Goal: Task Accomplishment & Management: Use online tool/utility

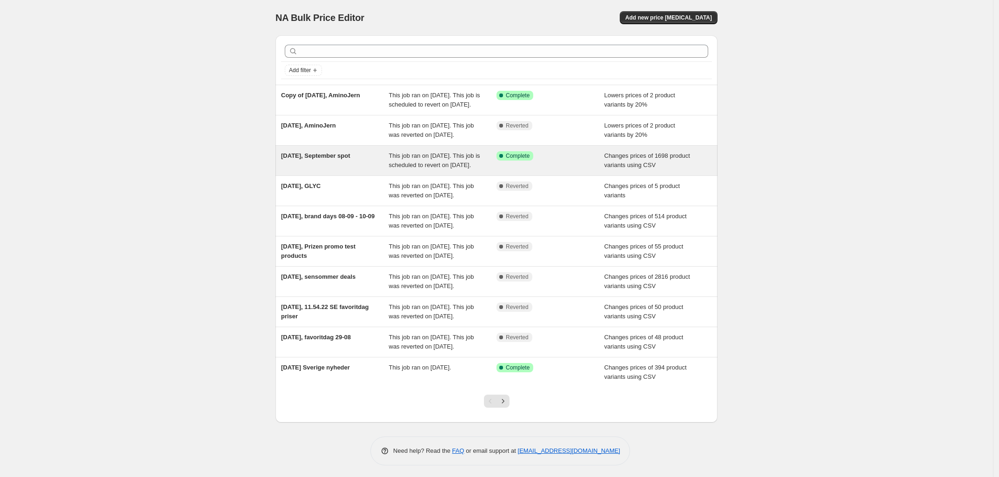
click at [331, 159] on span "11. sep. 2025, September spot" at bounding box center [315, 155] width 69 height 7
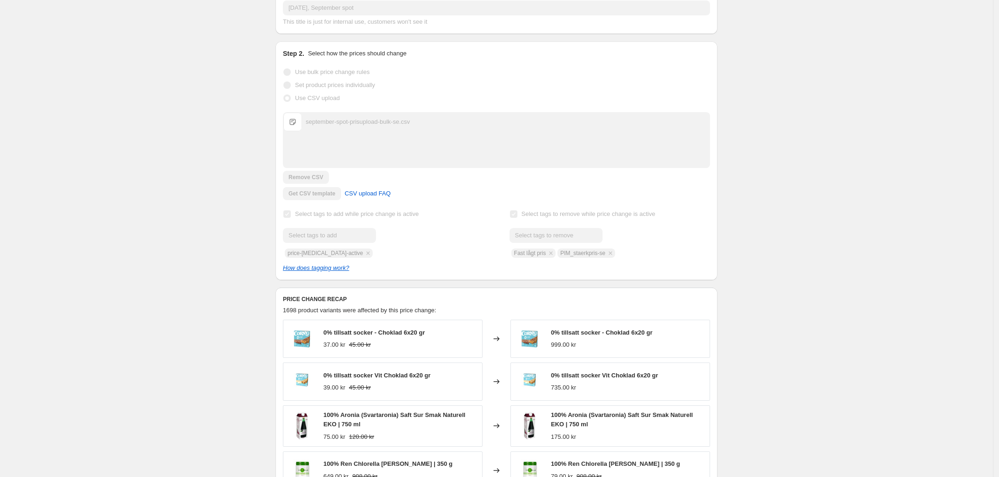
scroll to position [175, 0]
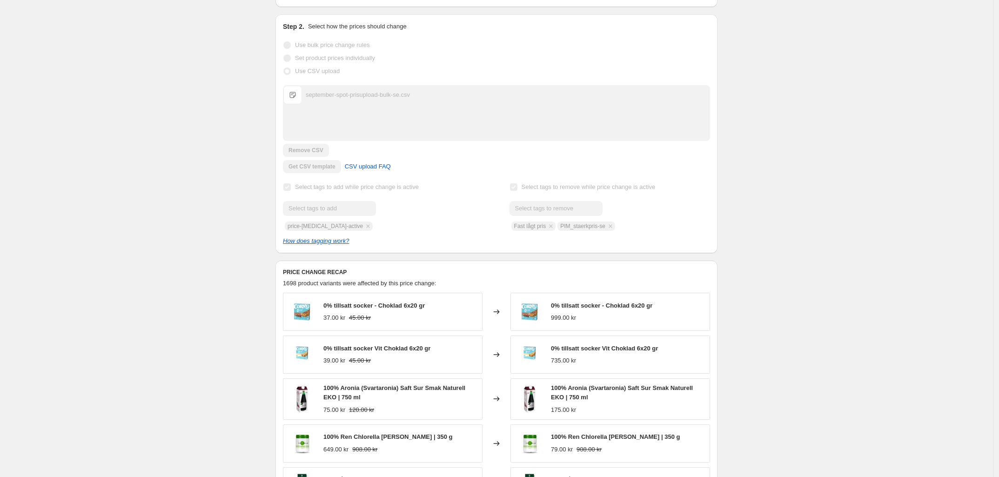
click at [203, 161] on div "11. sep. 2025, September spot. This page is ready 11. sep. 2025, September spot…" at bounding box center [496, 320] width 993 height 991
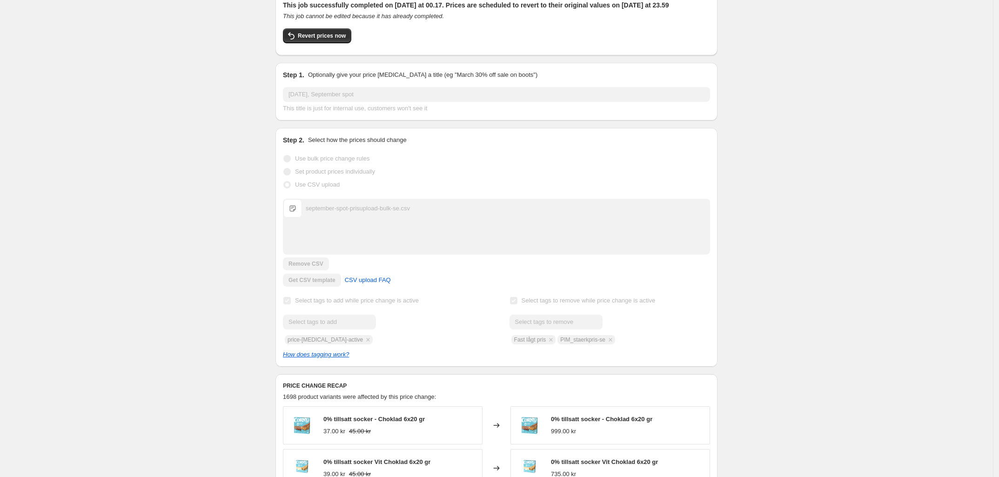
scroll to position [58, 0]
click at [234, 187] on div "11. sep. 2025, September spot. This page is ready 11. sep. 2025, September spot…" at bounding box center [496, 437] width 993 height 991
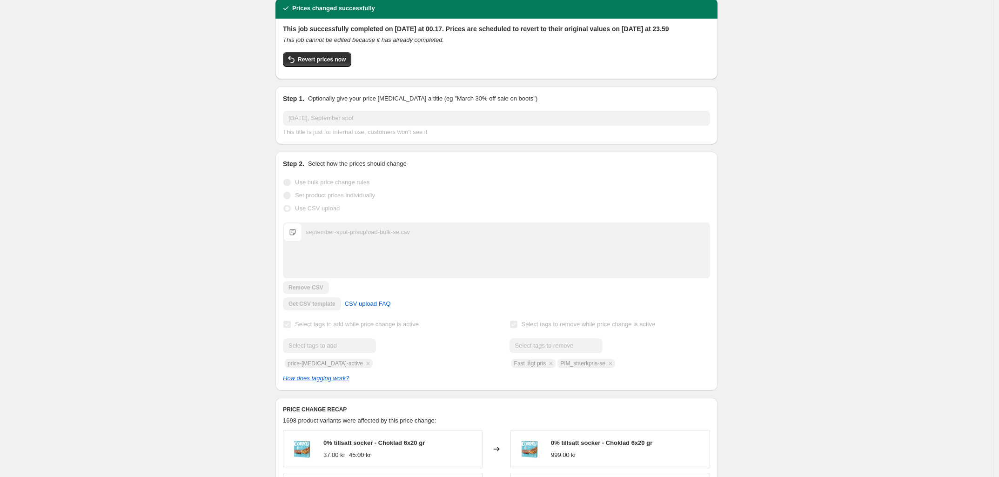
scroll to position [0, 0]
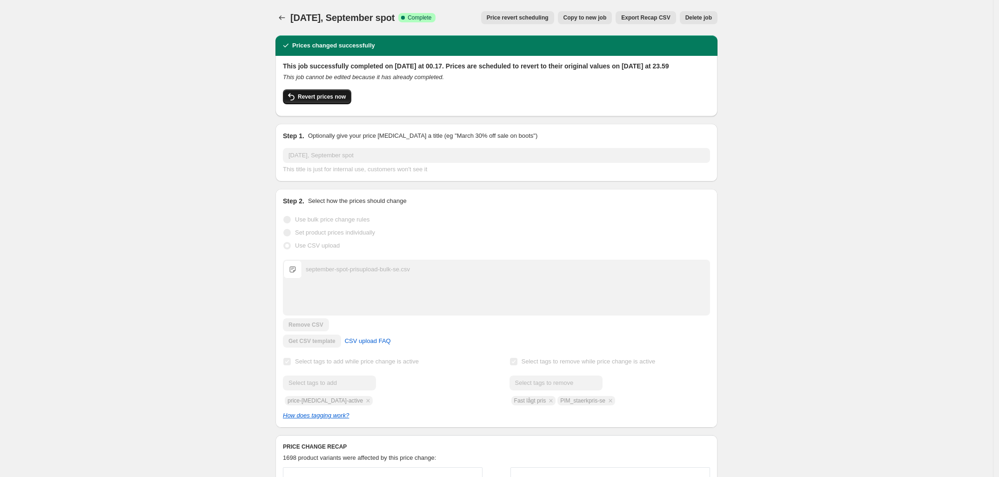
click at [308, 101] on span "Revert prices now" at bounding box center [322, 96] width 48 height 7
checkbox input "false"
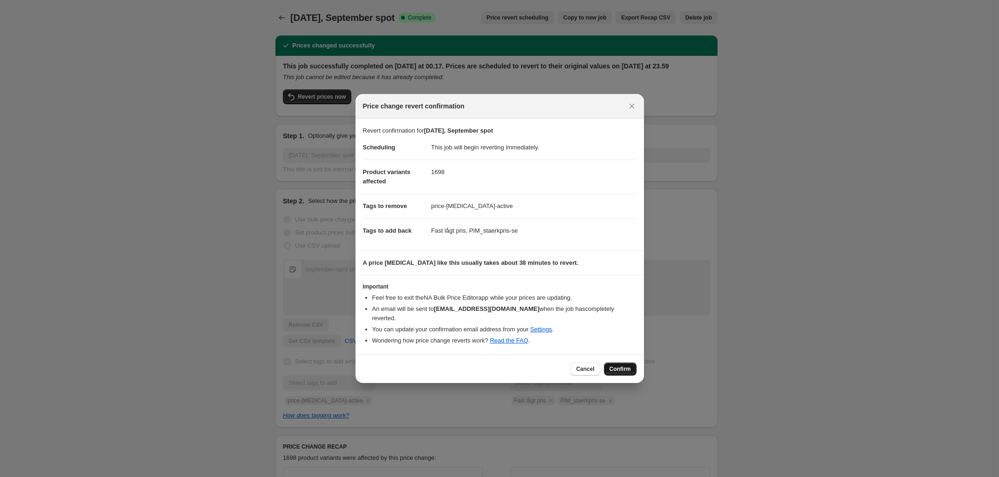
click at [617, 365] on span "Confirm" at bounding box center [620, 368] width 21 height 7
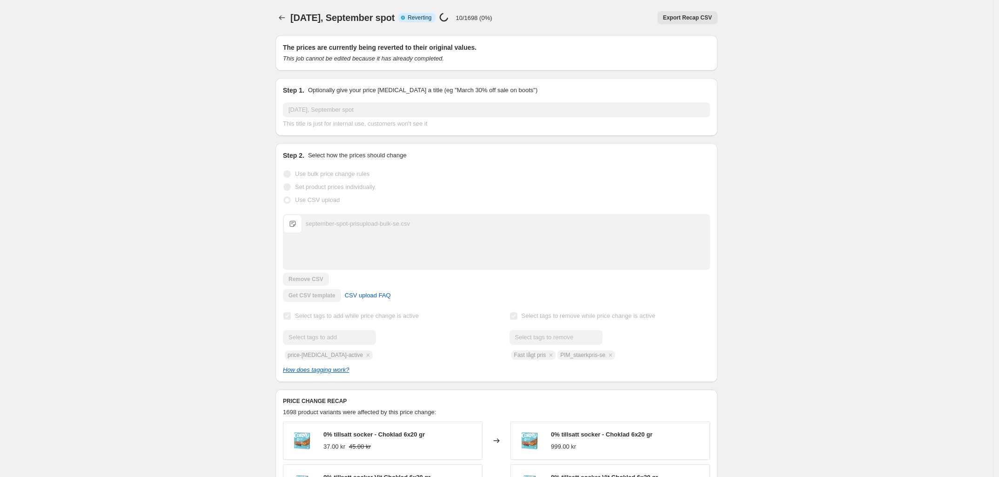
click at [175, 204] on div "11. sep. 2025, September spot. This page is ready 11. sep. 2025, September spot…" at bounding box center [496, 472] width 993 height 945
click at [199, 84] on div "11. sep. 2025, September spot. This page is ready 11. sep. 2025, September spot…" at bounding box center [496, 472] width 993 height 945
click at [190, 178] on div "11. sep. 2025, September spot. This page is ready 11. sep. 2025, September spot…" at bounding box center [496, 472] width 993 height 945
click at [206, 106] on div "11. sep. 2025, September spot. This page is ready 11. sep. 2025, September spot…" at bounding box center [496, 472] width 993 height 945
click at [239, 441] on div "11. sep. 2025, September spot. This page is ready 11. sep. 2025, September spot…" at bounding box center [496, 472] width 993 height 945
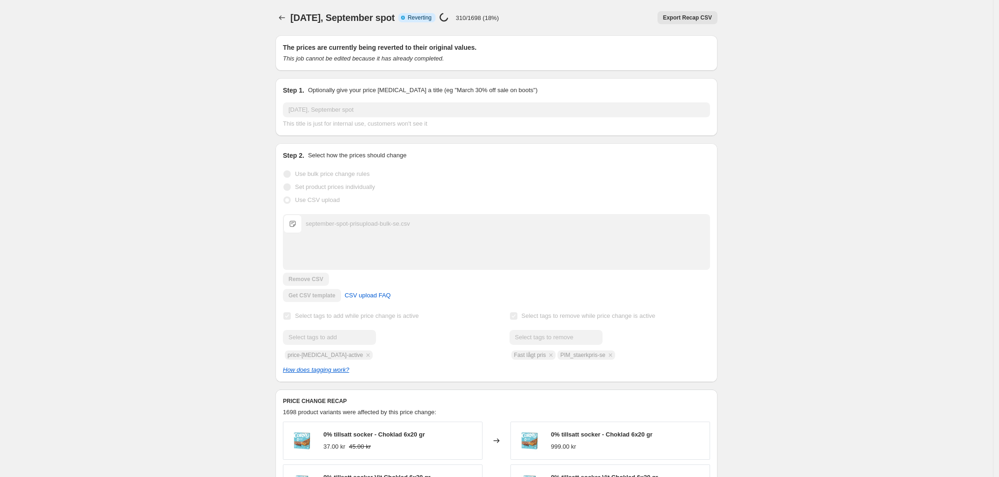
click at [167, 94] on div "11. sep. 2025, September spot. This page is ready 11. sep. 2025, September spot…" at bounding box center [496, 472] width 993 height 945
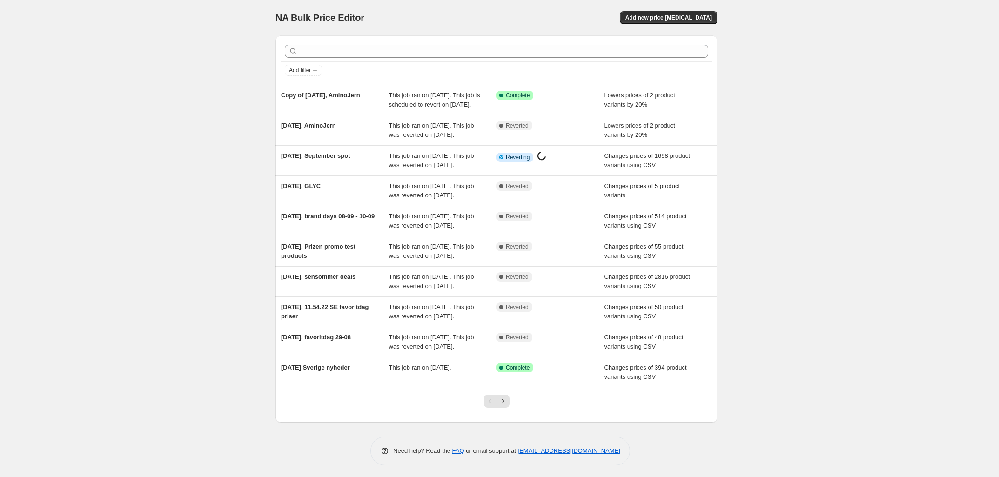
click at [214, 111] on div "NA Bulk Price Editor. This page is ready NA Bulk Price Editor Add new price cha…" at bounding box center [496, 239] width 993 height 479
click at [213, 70] on div "NA Bulk Price Editor. This page is ready NA Bulk Price Editor Add new price cha…" at bounding box center [496, 239] width 993 height 479
click at [213, 68] on div "NA Bulk Price Editor. This page is ready NA Bulk Price Editor Add new price cha…" at bounding box center [496, 239] width 993 height 479
click at [205, 69] on div "NA Bulk Price Editor. This page is ready NA Bulk Price Editor Add new price cha…" at bounding box center [496, 239] width 993 height 479
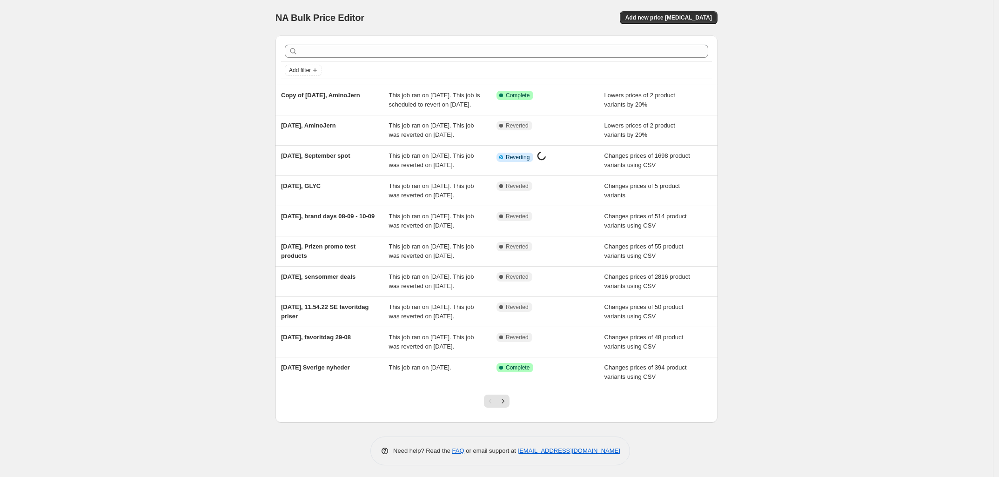
click at [203, 70] on div "NA Bulk Price Editor. This page is ready NA Bulk Price Editor Add new price cha…" at bounding box center [496, 239] width 993 height 479
click at [191, 73] on div "NA Bulk Price Editor. This page is ready NA Bulk Price Editor Add new price cha…" at bounding box center [496, 239] width 993 height 479
click at [169, 116] on div "NA Bulk Price Editor. This page is ready NA Bulk Price Editor Add new price cha…" at bounding box center [496, 239] width 993 height 479
click at [687, 18] on span "Add new price change job" at bounding box center [668, 17] width 87 height 7
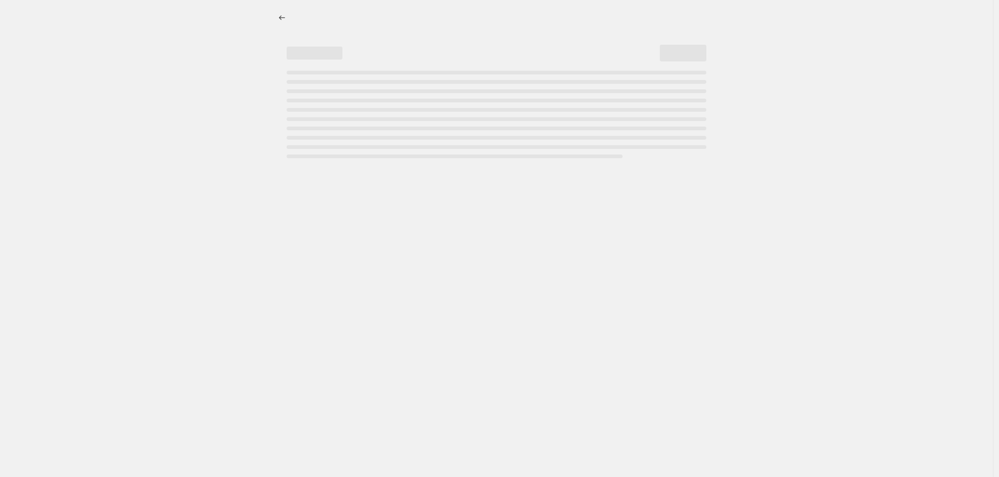
select select "percentage"
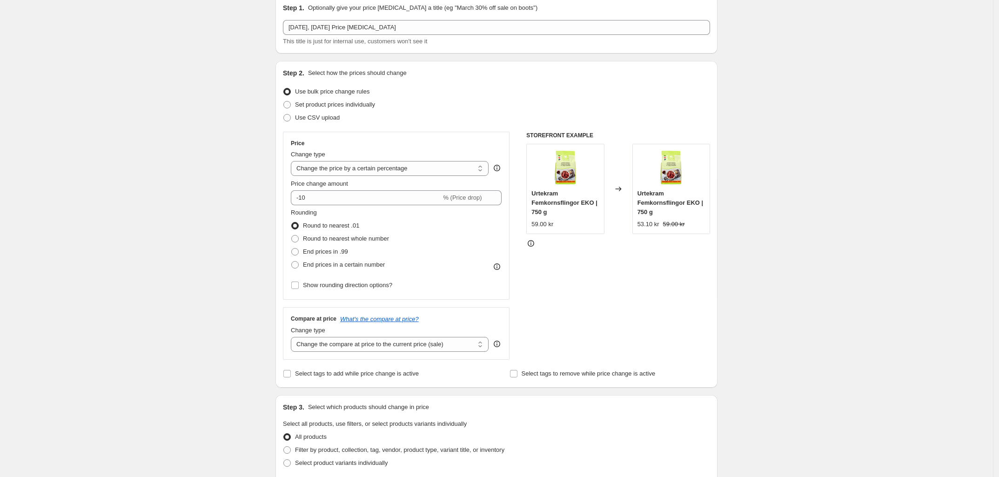
scroll to position [58, 0]
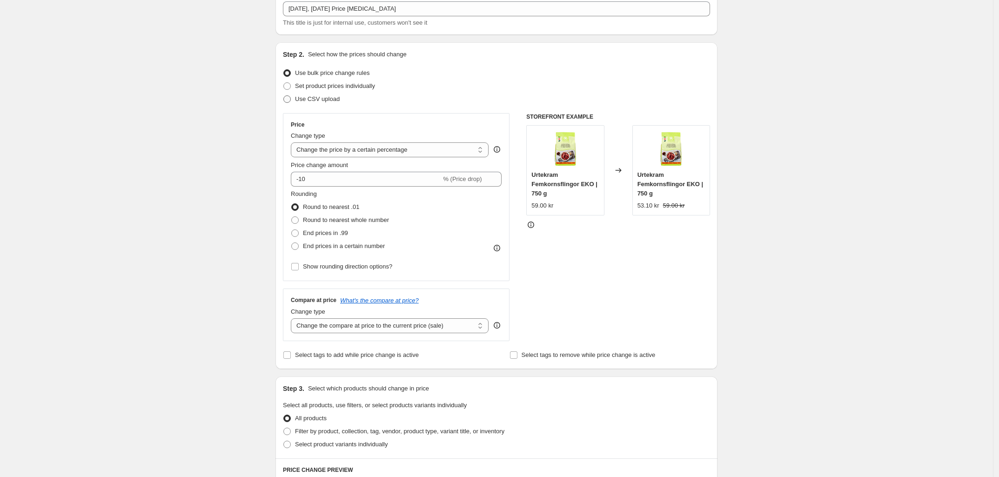
click at [288, 101] on span at bounding box center [286, 98] width 7 height 7
click at [284, 96] on input "Use CSV upload" at bounding box center [283, 95] width 0 height 0
radio input "true"
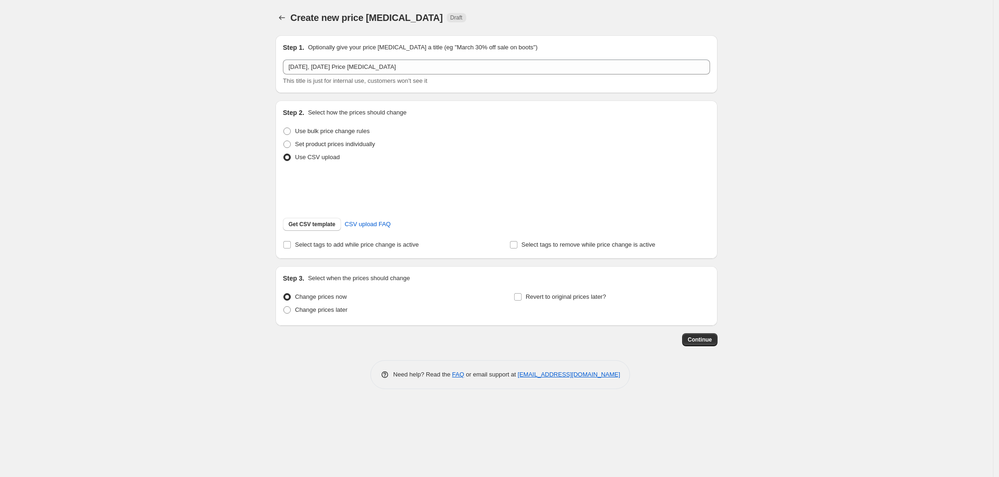
scroll to position [0, 0]
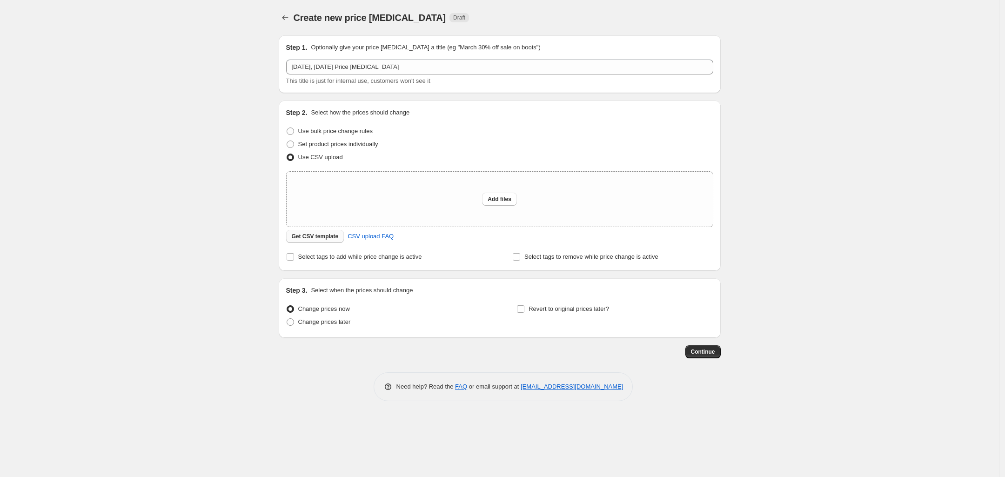
click at [316, 233] on span "Get CSV template" at bounding box center [315, 236] width 47 height 7
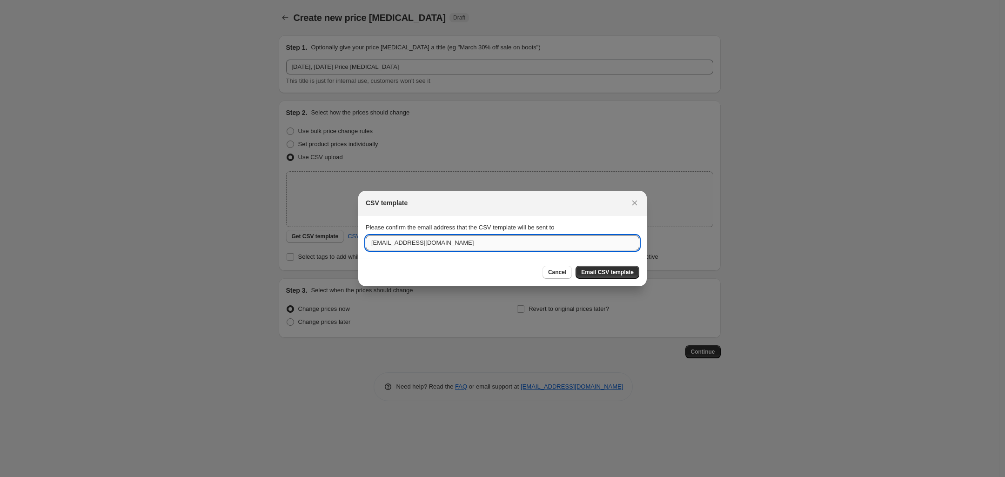
click at [375, 244] on input "jr@mecindo.dk" at bounding box center [503, 242] width 274 height 15
type input "jp@mecindo.dk"
click at [610, 273] on span "Email CSV template" at bounding box center [607, 272] width 53 height 7
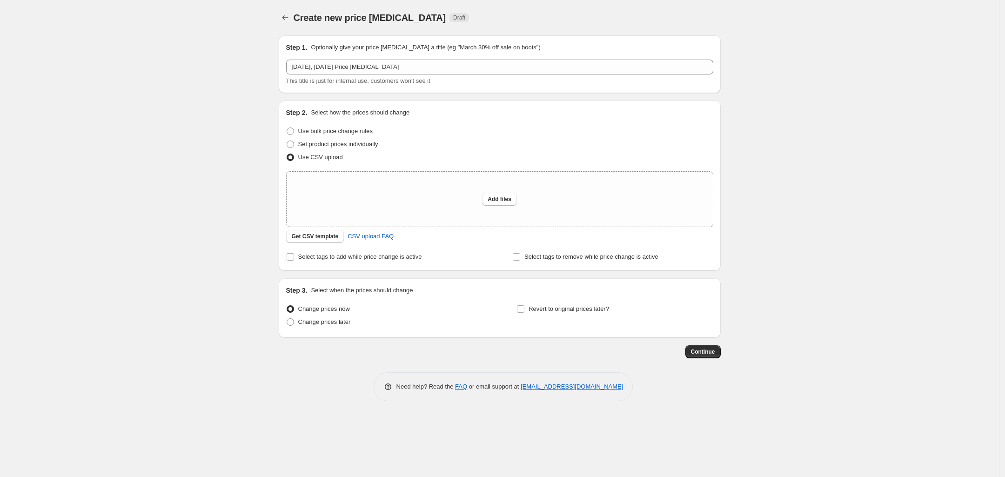
click at [186, 121] on div "Create new price change job. This page is ready Create new price change job Dra…" at bounding box center [499, 238] width 999 height 477
click at [182, 114] on div "Create new price change job. This page is ready Create new price change job Dra…" at bounding box center [499, 238] width 999 height 477
click at [185, 66] on div "Create new price change job. This page is ready Create new price change job Dra…" at bounding box center [499, 238] width 999 height 477
click at [192, 68] on div "Create new price change job. This page is ready Create new price change job Dra…" at bounding box center [499, 238] width 999 height 477
click at [215, 130] on div "Create new price change job. This page is ready Create new price change job Dra…" at bounding box center [499, 238] width 999 height 477
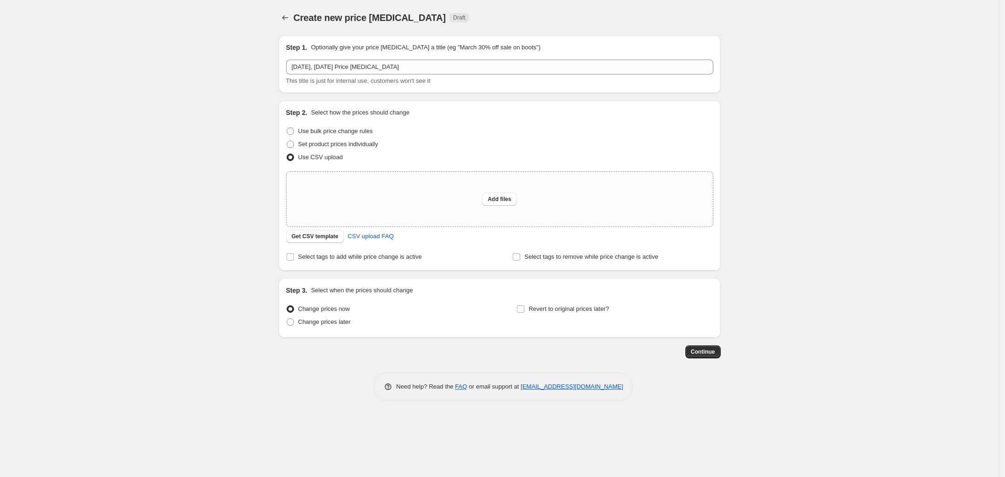
click at [199, 120] on div "Create new price change job. This page is ready Create new price change job Dra…" at bounding box center [499, 238] width 999 height 477
click at [164, 112] on div "Create new price change job. This page is ready Create new price change job Dra…" at bounding box center [499, 238] width 999 height 477
click at [154, 114] on div "Create new price change job. This page is ready Create new price change job Dra…" at bounding box center [499, 238] width 999 height 477
click at [215, 137] on div "Create new price change job. This page is ready Create new price change job Dra…" at bounding box center [499, 238] width 999 height 477
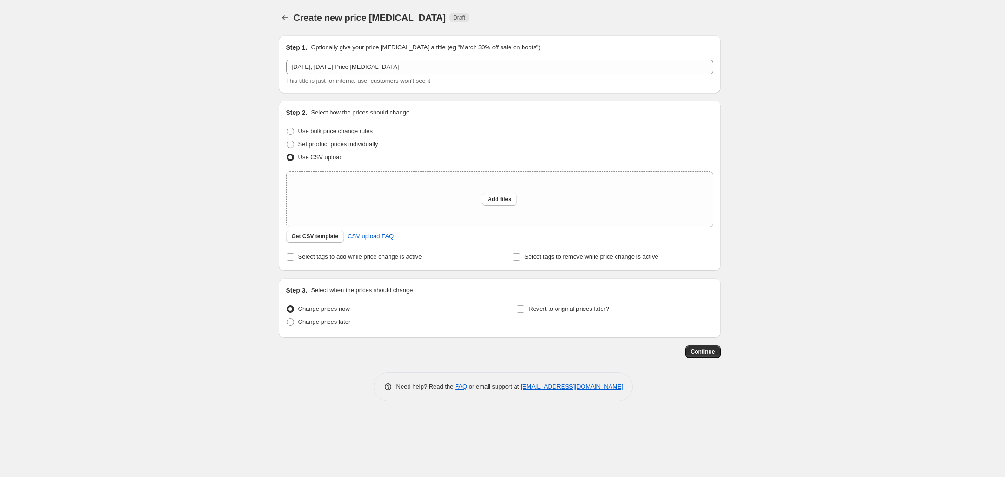
click at [201, 138] on div "Create new price change job. This page is ready Create new price change job Dra…" at bounding box center [499, 238] width 999 height 477
click at [211, 142] on div "Create new price change job. This page is ready Create new price change job Dra…" at bounding box center [499, 238] width 999 height 477
click at [226, 139] on div "Create new price change job. This page is ready Create new price change job Dra…" at bounding box center [499, 238] width 999 height 477
click at [196, 140] on div "Create new price change job. This page is ready Create new price change job Dra…" at bounding box center [499, 238] width 999 height 477
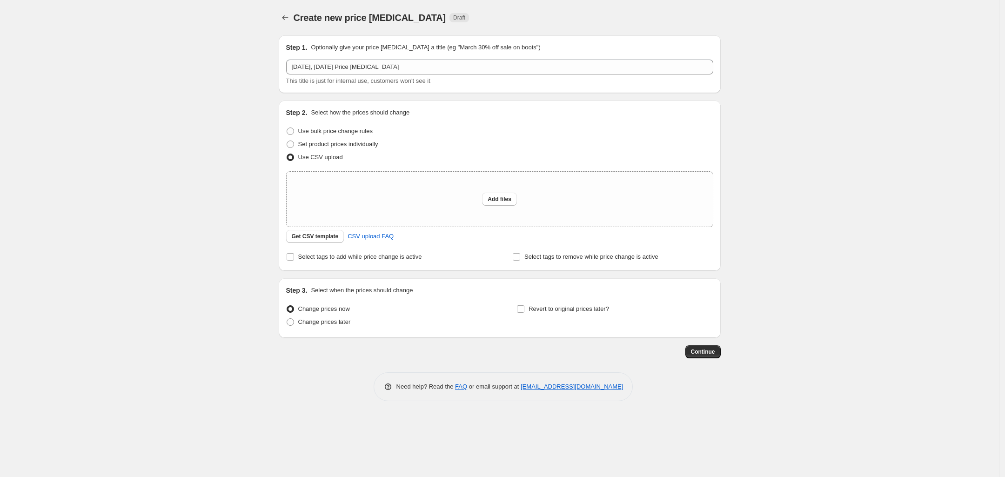
click at [201, 115] on div "Create new price change job. This page is ready Create new price change job Dra…" at bounding box center [499, 238] width 999 height 477
click at [499, 198] on span "Add files" at bounding box center [500, 198] width 24 height 7
type input "C:\fakepath\september-spot-prisupload-bulk-se-NY.csv"
click at [499, 200] on span "Add files" at bounding box center [500, 198] width 24 height 7
type input "C:\fakepath\september-spot-prisupload-bulk-se-NY.csv"
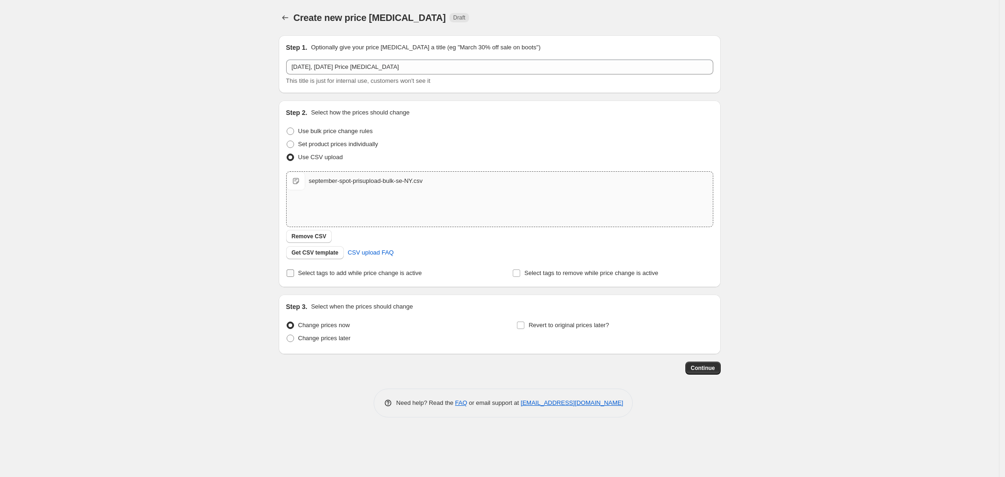
click at [291, 274] on input "Select tags to add while price change is active" at bounding box center [290, 272] width 7 height 7
checkbox input "true"
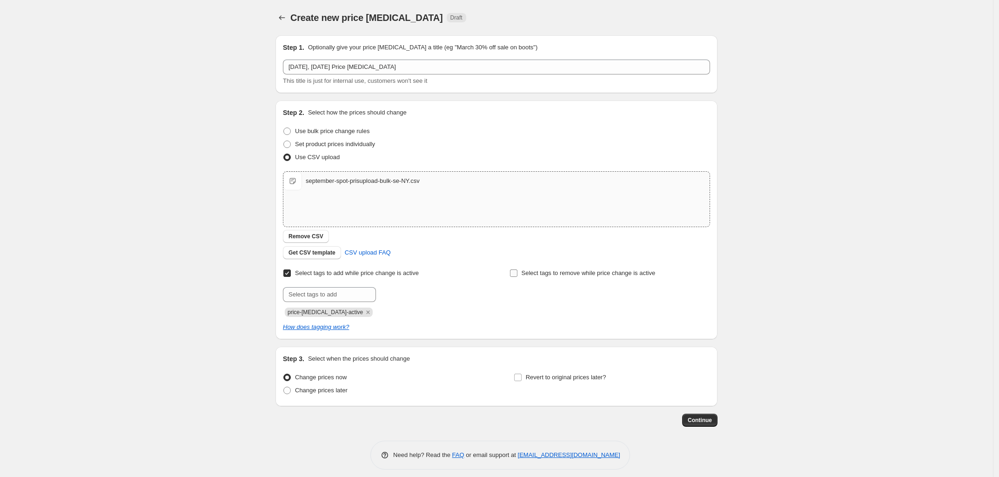
click at [523, 272] on label "Select tags to remove while price change is active" at bounding box center [583, 273] width 146 height 13
click at [518, 272] on input "Select tags to remove while price change is active" at bounding box center [513, 272] width 7 height 7
checkbox input "true"
click at [539, 293] on input "text" at bounding box center [556, 294] width 93 height 15
type input "Fast Lågt pris"
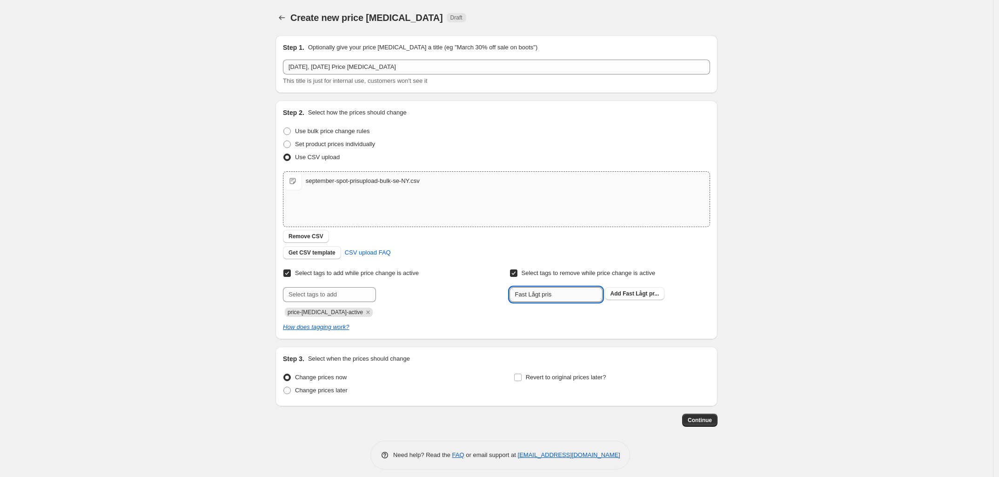
click at [510, 101] on button "Submit" at bounding box center [523, 106] width 27 height 10
click at [539, 293] on input "text" at bounding box center [556, 294] width 93 height 15
click at [484, 290] on div at bounding box center [383, 294] width 201 height 15
click at [553, 298] on input "text" at bounding box center [556, 294] width 93 height 15
click at [450, 264] on div "Step 2. Select how the prices should change Use bulk price change rules Set pro…" at bounding box center [496, 220] width 427 height 224
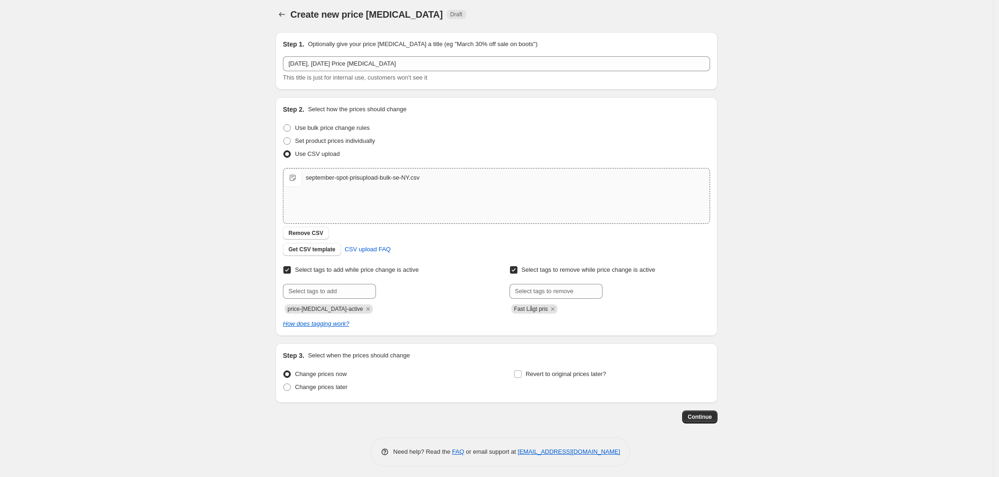
scroll to position [6, 0]
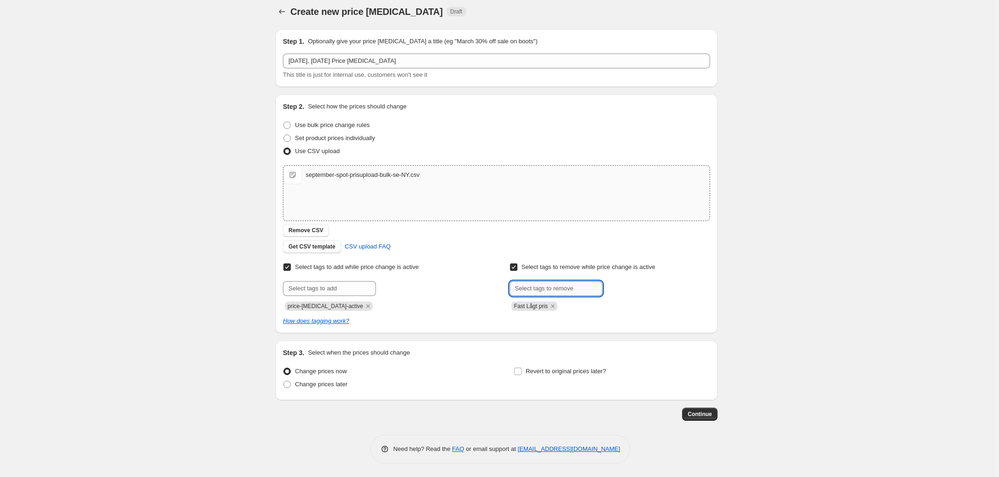
click at [538, 293] on input "text" at bounding box center [556, 288] width 93 height 15
paste input "PIM_staerkpris-se"
type input "PIM_staerkpris-se"
click at [510, 94] on button "Submit" at bounding box center [523, 99] width 27 height 10
click at [461, 282] on div at bounding box center [383, 288] width 201 height 15
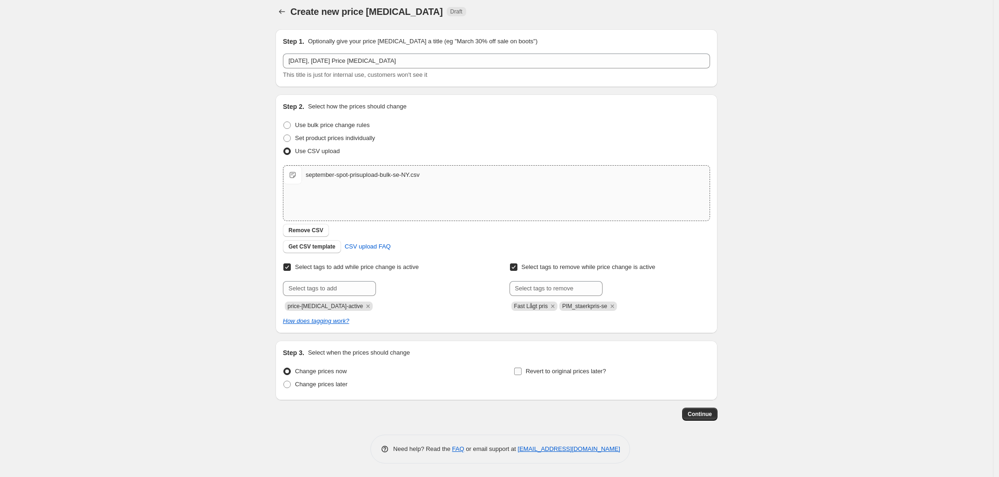
click at [551, 372] on span "Revert to original prices later?" at bounding box center [566, 371] width 81 height 7
click at [522, 372] on input "Revert to original prices later?" at bounding box center [517, 371] width 7 height 7
checkbox input "true"
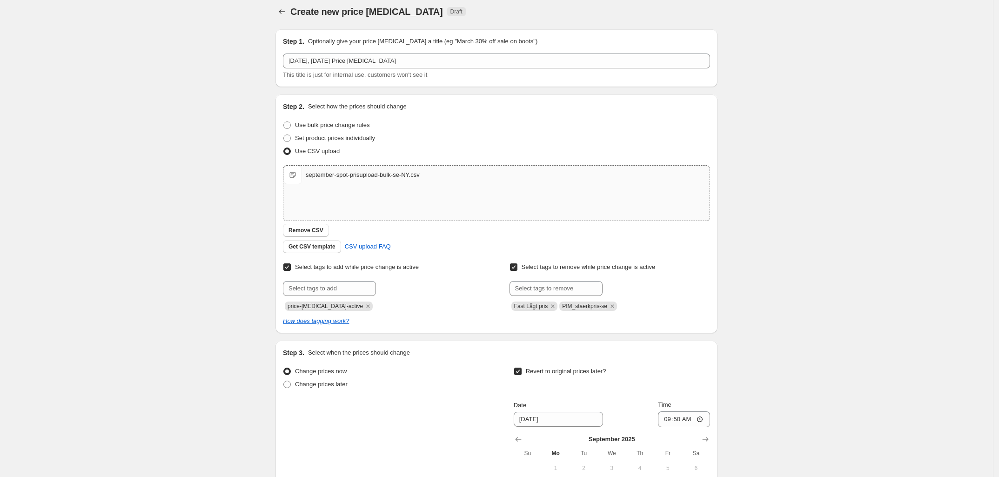
scroll to position [166, 0]
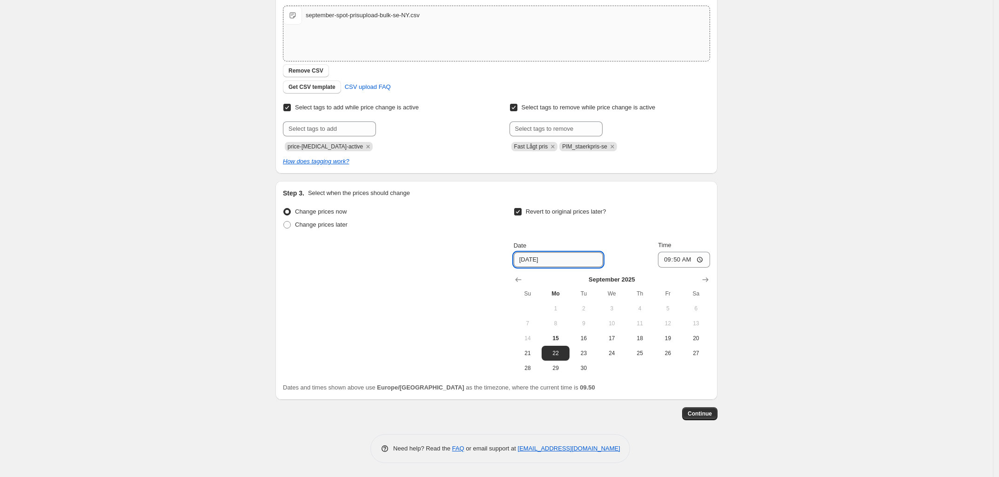
click at [522, 260] on input "9/22/2025" at bounding box center [558, 259] width 89 height 15
click at [527, 259] on input "9/22/2025" at bounding box center [558, 259] width 89 height 15
click at [530, 368] on span "28" at bounding box center [528, 367] width 20 height 7
type input "9/28/2025"
click at [685, 260] on input "09:50" at bounding box center [684, 260] width 52 height 16
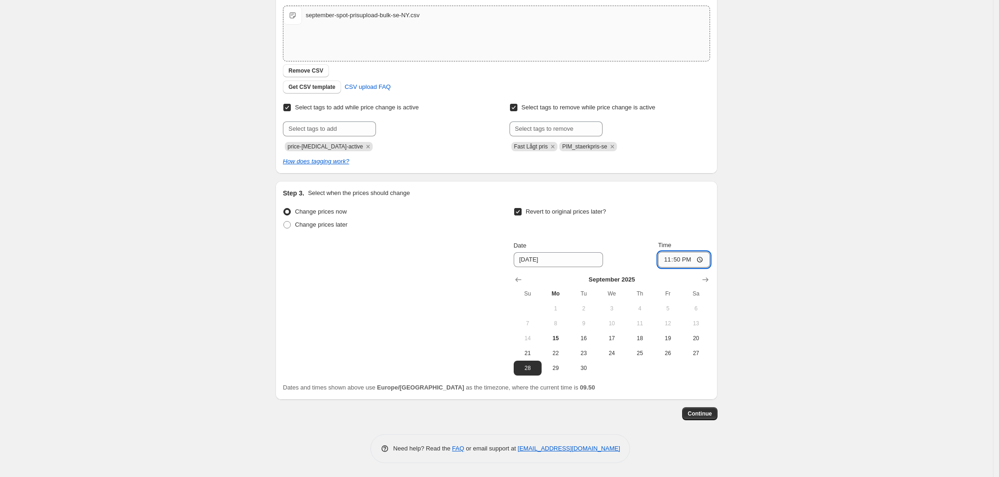
click at [689, 260] on input "23:50" at bounding box center [684, 260] width 52 height 16
type input "23:59"
click at [399, 262] on div "Change prices now Change prices later Revert to original prices later? Date 9/2…" at bounding box center [496, 290] width 427 height 170
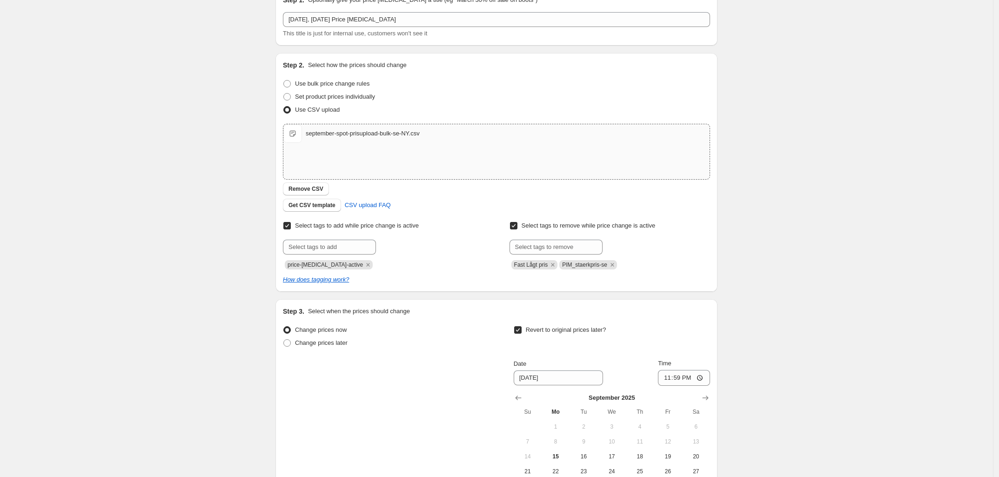
scroll to position [116, 0]
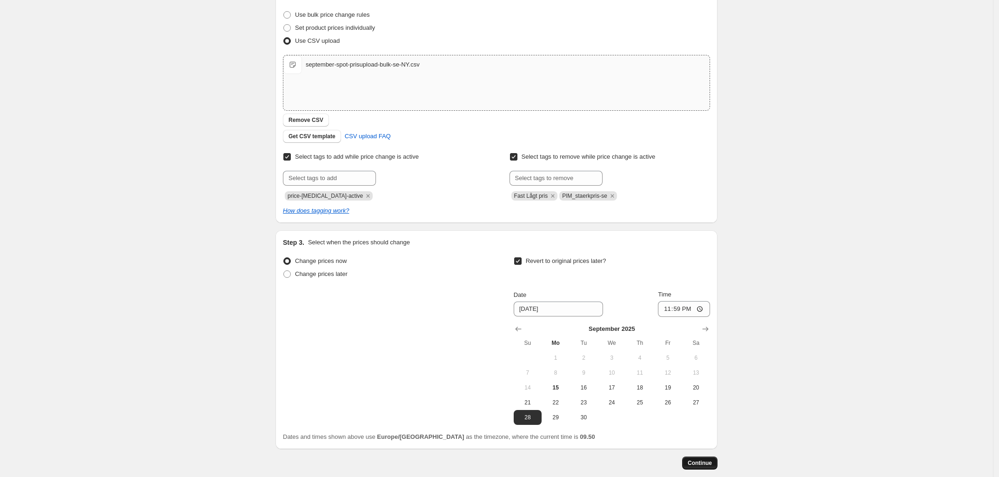
click at [703, 463] on span "Continue" at bounding box center [700, 462] width 24 height 7
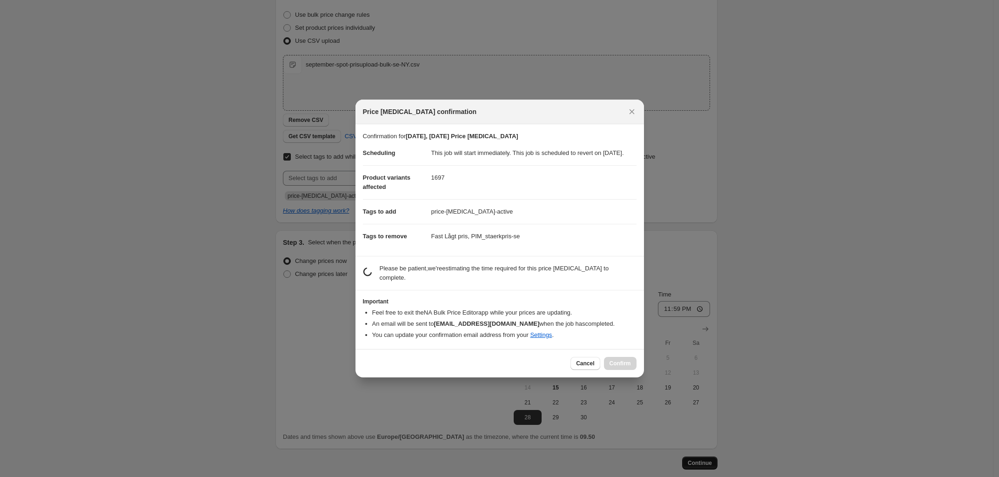
scroll to position [0, 0]
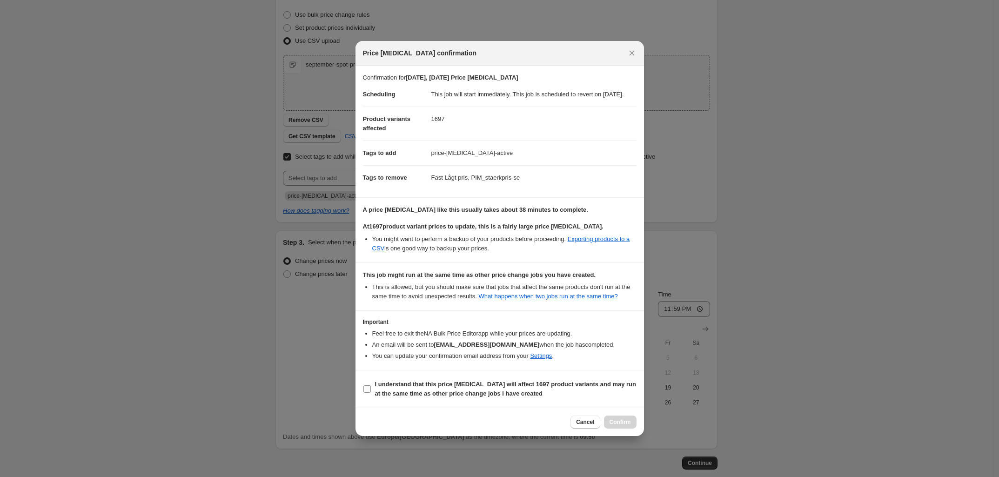
click at [372, 396] on label "I understand that this price change job will affect 1697 product variants and m…" at bounding box center [500, 389] width 274 height 22
click at [371, 393] on input "I understand that this price change job will affect 1697 product variants and m…" at bounding box center [366, 388] width 7 height 7
checkbox input "true"
click at [631, 51] on icon "Close" at bounding box center [631, 53] width 5 height 5
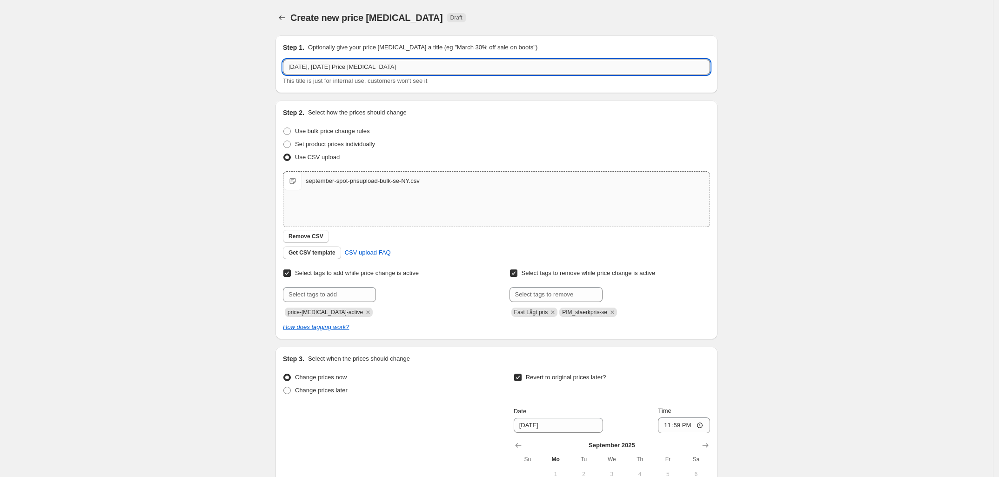
drag, startPoint x: 417, startPoint y: 68, endPoint x: 328, endPoint y: 66, distance: 88.4
click at [328, 66] on input "15. sep. 2025, 09.17.12 Price change job" at bounding box center [496, 67] width 427 height 15
type input "15. sep. 2025, September spot NY"
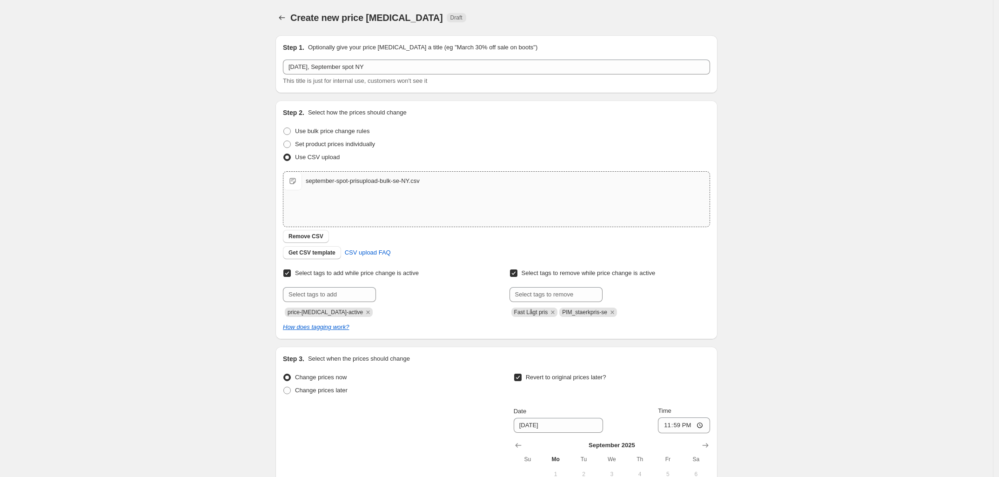
click at [214, 84] on div "Create new price change job. This page is ready Create new price change job Dra…" at bounding box center [496, 321] width 993 height 643
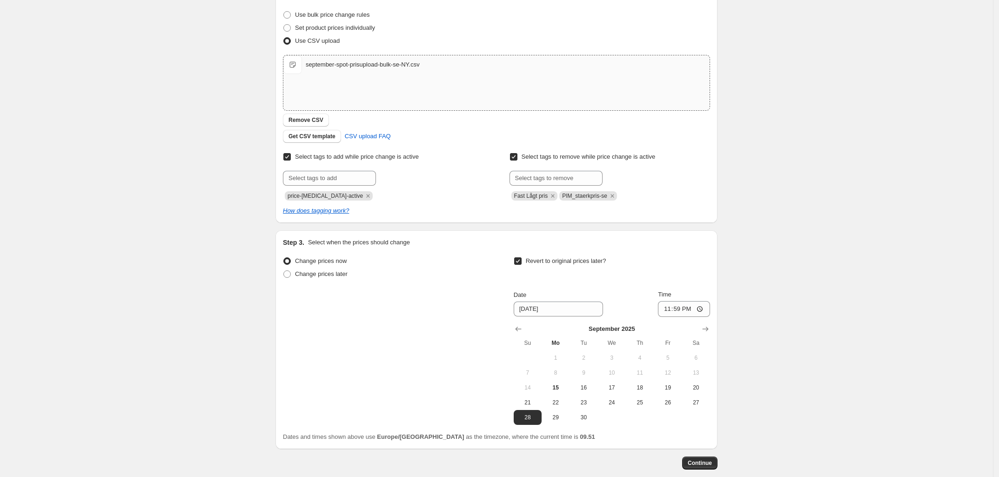
scroll to position [166, 0]
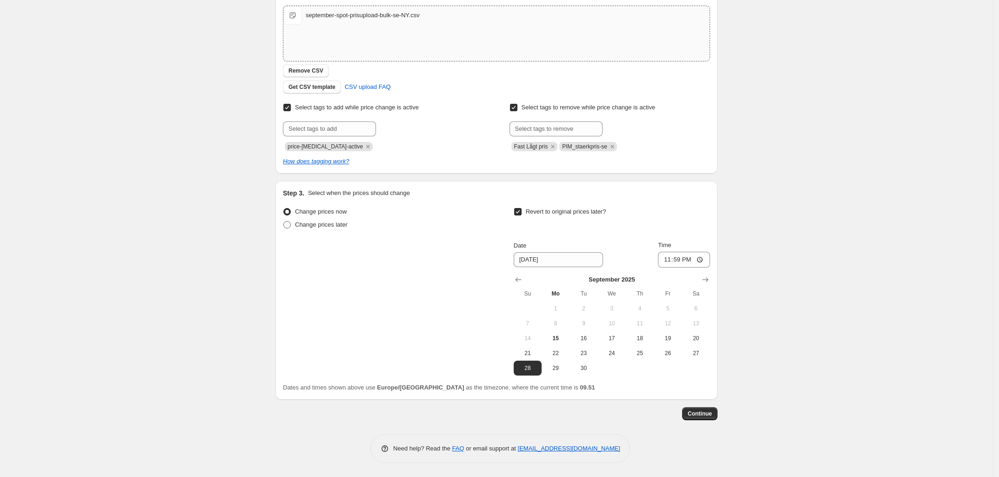
click at [291, 223] on span at bounding box center [286, 224] width 7 height 7
click at [284, 222] on input "Change prices later" at bounding box center [283, 221] width 0 height 0
radio input "true"
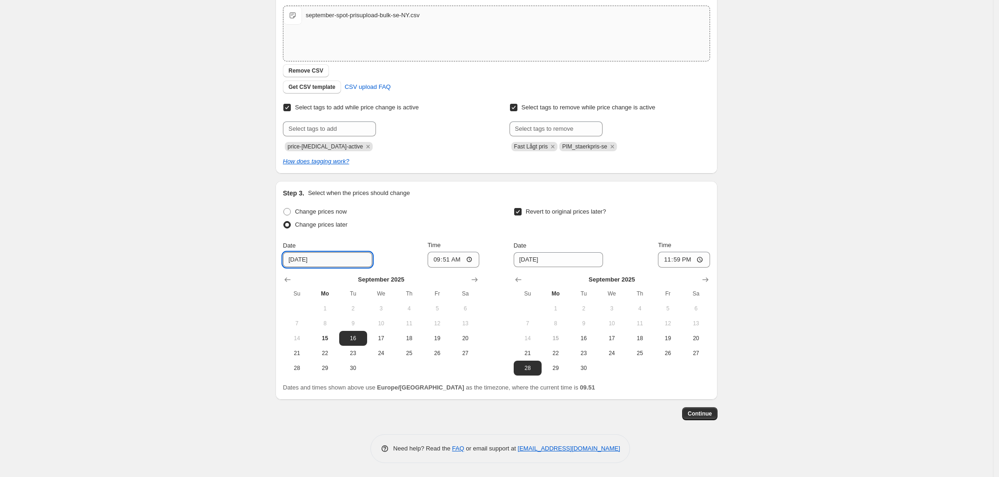
click at [294, 254] on input "9/16/2025" at bounding box center [327, 259] width 89 height 15
click at [452, 261] on input "09:51" at bounding box center [454, 260] width 52 height 16
type input "10:15"
click at [765, 229] on div "Create new price change job. This page is ready Create new price change job Dra…" at bounding box center [496, 155] width 993 height 643
click at [704, 416] on span "Continue" at bounding box center [700, 413] width 24 height 7
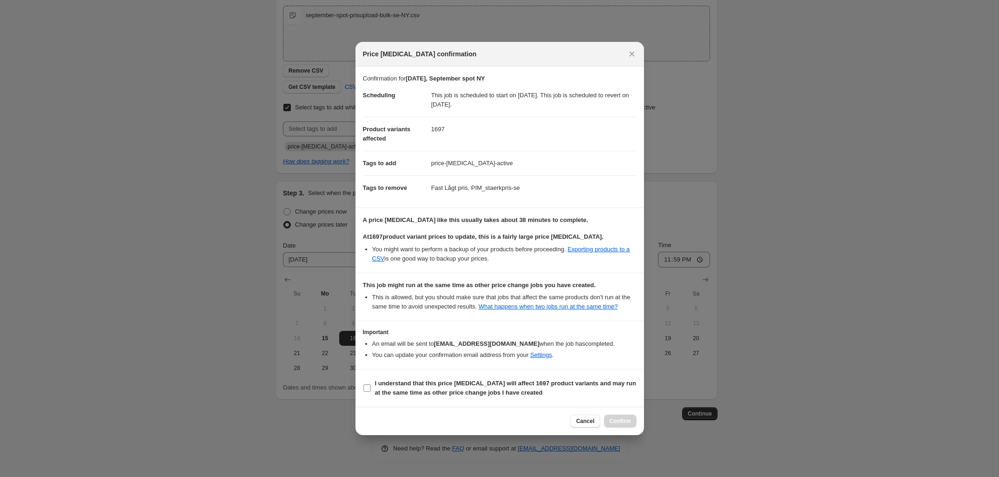
click at [419, 388] on b "I understand that this price change job will affect 1697 product variants and m…" at bounding box center [506, 388] width 262 height 16
click at [371, 388] on input "I understand that this price change job will affect 1697 product variants and m…" at bounding box center [366, 387] width 7 height 7
checkbox input "true"
click at [623, 423] on span "Confirm" at bounding box center [620, 420] width 21 height 7
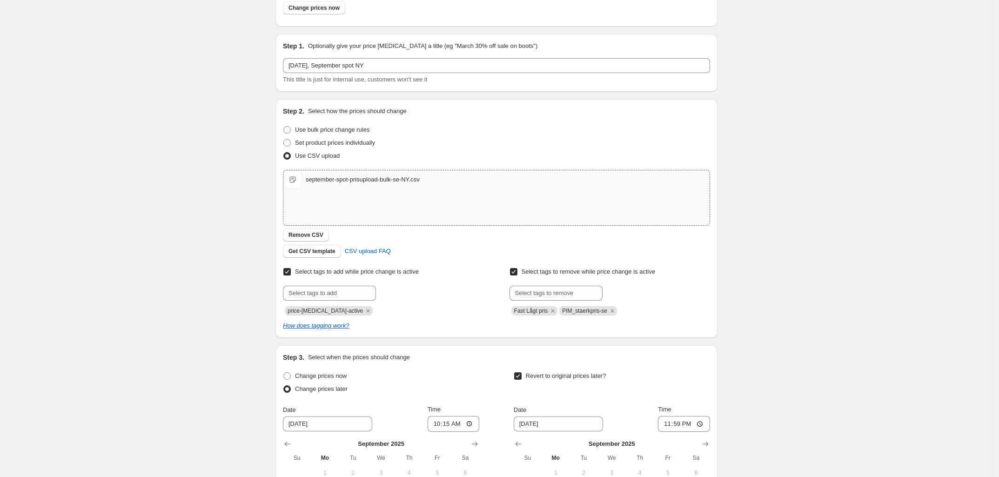
scroll to position [222, 0]
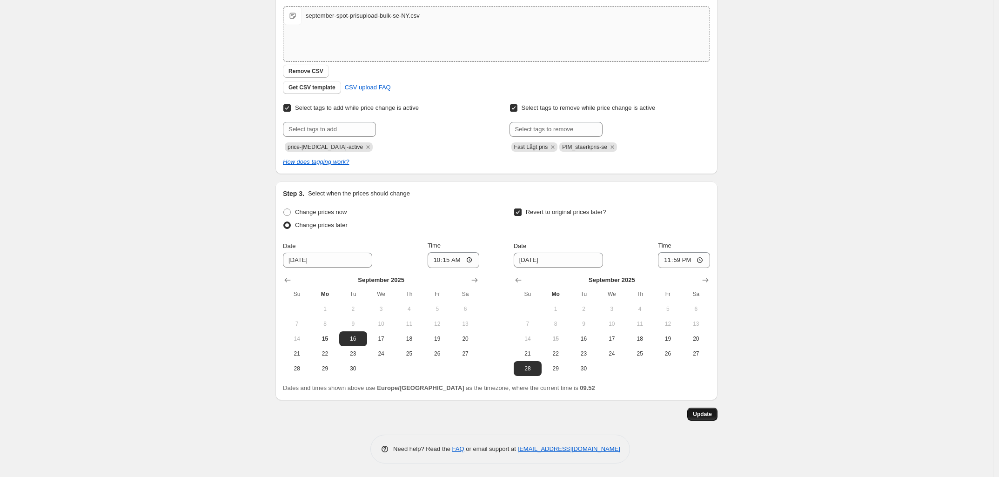
click at [709, 416] on span "Update" at bounding box center [702, 413] width 19 height 7
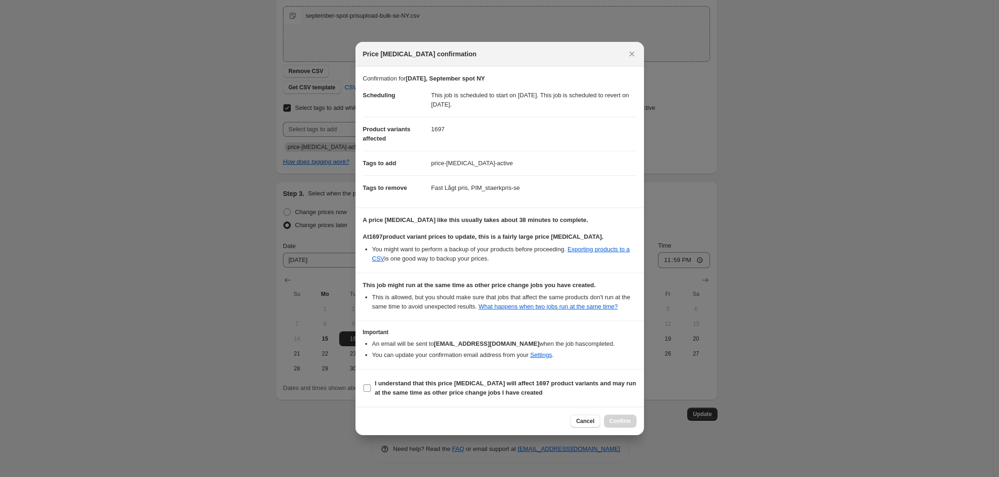
click at [405, 383] on b "I understand that this price change job will affect 1697 product variants and m…" at bounding box center [506, 388] width 262 height 16
click at [371, 384] on input "I understand that this price change job will affect 1697 product variants and m…" at bounding box center [366, 387] width 7 height 7
checkbox input "true"
click at [580, 417] on button "Cancel" at bounding box center [585, 421] width 29 height 13
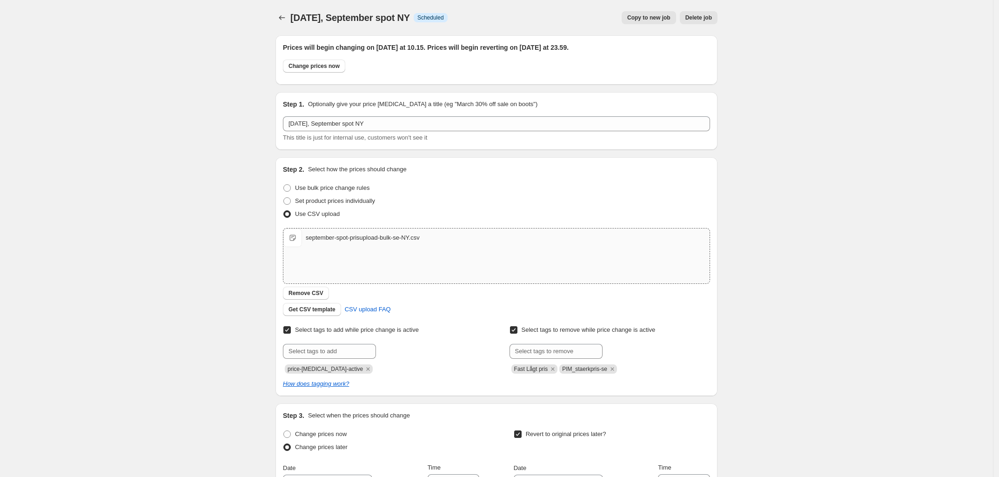
click at [329, 25] on div "15. sep. 2025, September spot NY. This page is ready 15. sep. 2025, September s…" at bounding box center [497, 17] width 442 height 35
click at [363, 13] on span "15. sep. 2025, September spot NY" at bounding box center [350, 18] width 120 height 10
click at [382, 32] on div "15. sep. 2025, September spot NY. This page is ready 15. sep. 2025, September s…" at bounding box center [497, 17] width 442 height 35
click at [327, 69] on span "Change prices now" at bounding box center [314, 65] width 51 height 7
radio input "true"
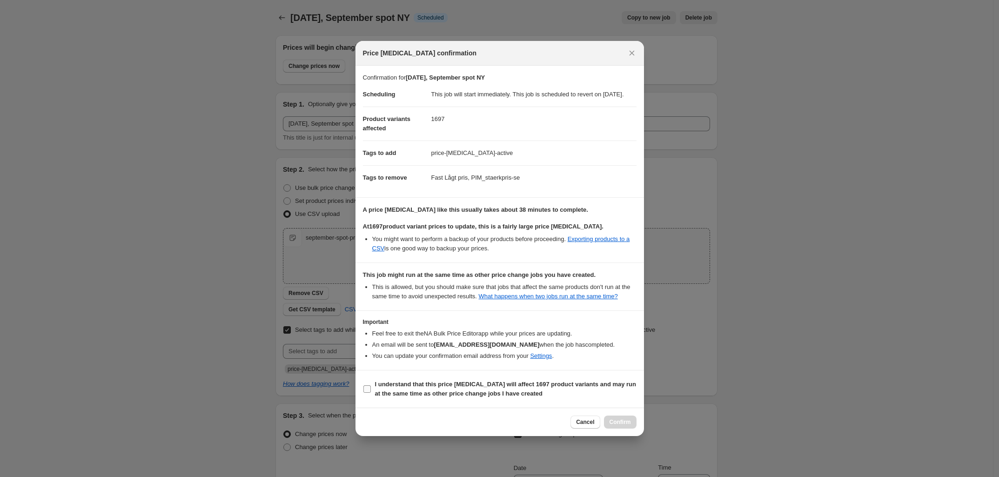
click at [382, 392] on b "I understand that this price change job will affect 1697 product variants and m…" at bounding box center [506, 389] width 262 height 16
click at [371, 392] on input "I understand that this price change job will affect 1697 product variants and m…" at bounding box center [366, 388] width 7 height 7
checkbox input "true"
click at [626, 426] on span "Confirm" at bounding box center [620, 421] width 21 height 7
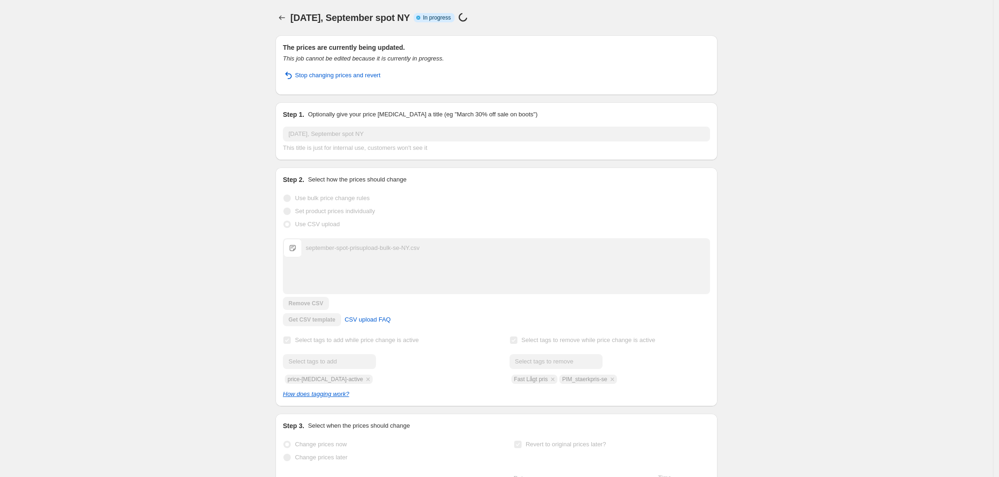
click at [196, 98] on div "15. sep. 2025, September spot NY. This page is ready 15. sep. 2025, September s…" at bounding box center [496, 344] width 993 height 689
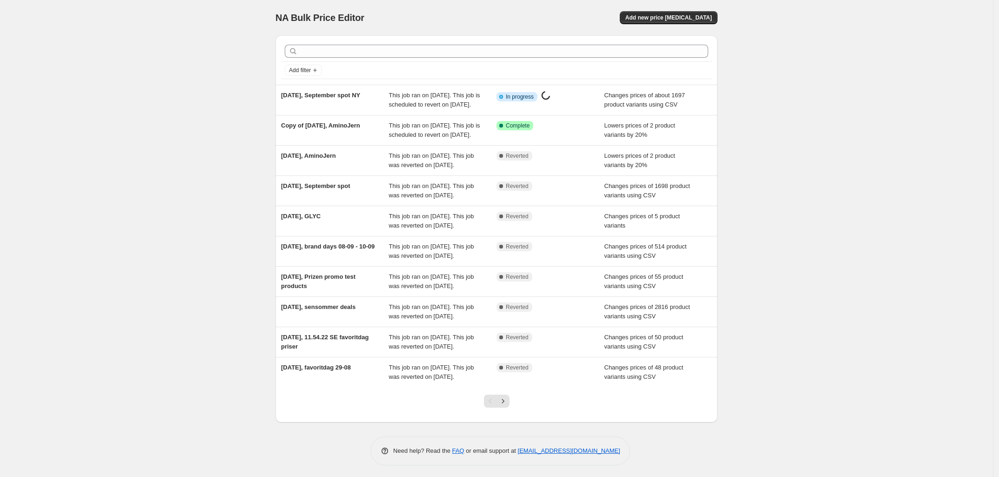
click at [238, 185] on div "NA Bulk Price Editor. This page is ready NA Bulk Price Editor Add new price cha…" at bounding box center [496, 239] width 993 height 479
click at [210, 160] on div "NA Bulk Price Editor. This page is ready NA Bulk Price Editor Add new price cha…" at bounding box center [496, 239] width 993 height 479
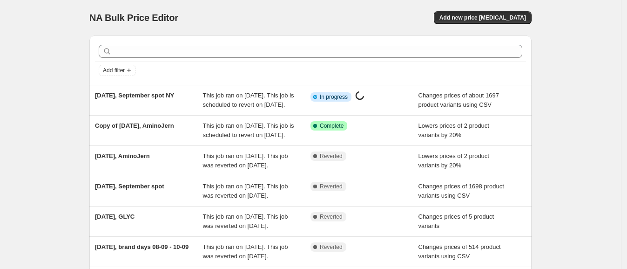
click at [56, 30] on div "NA Bulk Price Editor. This page is ready NA Bulk Price Editor Add new price cha…" at bounding box center [310, 239] width 621 height 479
click at [79, 67] on div "NA Bulk Price Editor. This page is ready NA Bulk Price Editor Add new price cha…" at bounding box center [310, 239] width 621 height 479
click at [64, 35] on div "NA Bulk Price Editor. This page is ready NA Bulk Price Editor Add new price cha…" at bounding box center [310, 239] width 621 height 479
click at [69, 81] on div "NA Bulk Price Editor. This page is ready NA Bulk Price Editor Add new price cha…" at bounding box center [310, 239] width 621 height 479
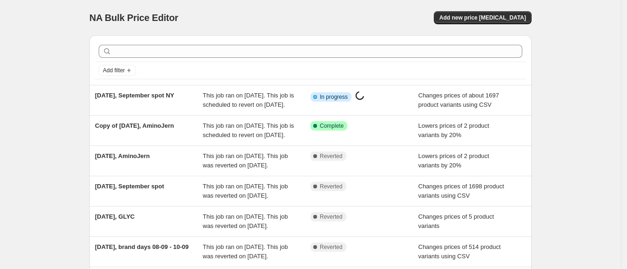
click at [42, 73] on div "NA Bulk Price Editor. This page is ready NA Bulk Price Editor Add new price cha…" at bounding box center [310, 239] width 621 height 479
click at [37, 47] on div "NA Bulk Price Editor. This page is ready NA Bulk Price Editor Add new price cha…" at bounding box center [310, 239] width 621 height 479
click at [47, 49] on div "NA Bulk Price Editor. This page is ready NA Bulk Price Editor Add new price cha…" at bounding box center [310, 239] width 621 height 479
click at [26, 54] on div "NA Bulk Price Editor. This page is ready NA Bulk Price Editor Add new price cha…" at bounding box center [310, 239] width 621 height 479
click at [21, 19] on div "NA Bulk Price Editor. This page is ready NA Bulk Price Editor Add new price cha…" at bounding box center [310, 239] width 621 height 479
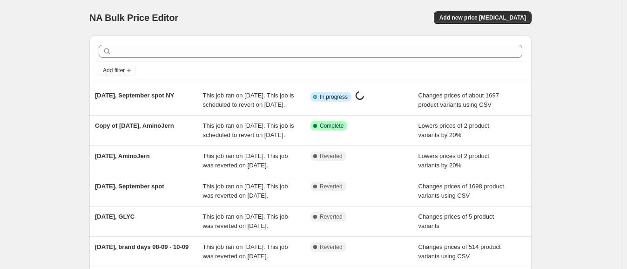
click at [25, 41] on div "NA Bulk Price Editor. This page is ready NA Bulk Price Editor Add new price cha…" at bounding box center [310, 239] width 621 height 479
click at [444, 2] on div "NA Bulk Price Editor. This page is ready NA Bulk Price Editor Add new price cha…" at bounding box center [310, 17] width 442 height 35
click at [260, 11] on div "NA Bulk Price Editor" at bounding box center [195, 17] width 213 height 13
drag, startPoint x: 80, startPoint y: 16, endPoint x: 195, endPoint y: 32, distance: 116.5
click at [195, 32] on div "NA Bulk Price Editor. This page is ready NA Bulk Price Editor Add new price cha…" at bounding box center [310, 239] width 621 height 479
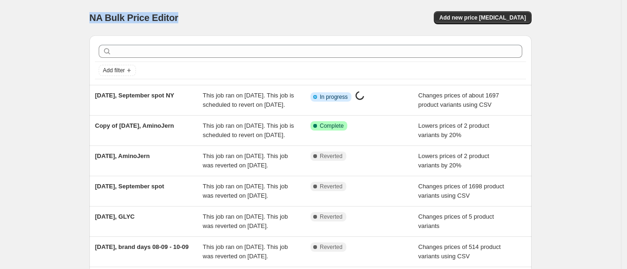
click at [215, 20] on div "NA Bulk Price Editor" at bounding box center [195, 17] width 213 height 13
click at [150, 13] on span "NA Bulk Price Editor" at bounding box center [133, 18] width 89 height 10
click at [186, 20] on div "NA Bulk Price Editor" at bounding box center [195, 17] width 213 height 13
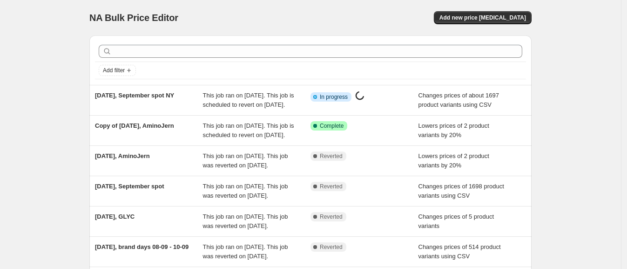
click at [186, 20] on div "NA Bulk Price Editor" at bounding box center [195, 17] width 213 height 13
click at [155, 20] on span "NA Bulk Price Editor" at bounding box center [133, 18] width 89 height 10
click at [147, 19] on span "NA Bulk Price Editor" at bounding box center [133, 18] width 89 height 10
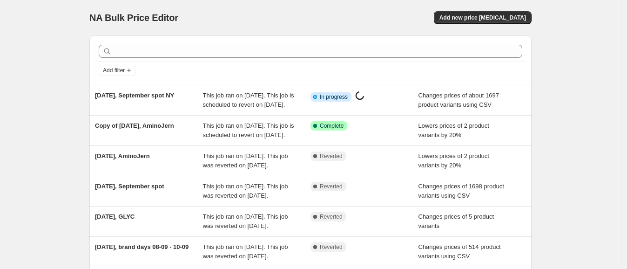
click at [76, 14] on div "NA Bulk Price Editor. This page is ready NA Bulk Price Editor Add new price cha…" at bounding box center [310, 239] width 621 height 479
click at [100, 13] on span "NA Bulk Price Editor" at bounding box center [133, 18] width 89 height 10
click at [107, 13] on span "NA Bulk Price Editor" at bounding box center [133, 18] width 89 height 10
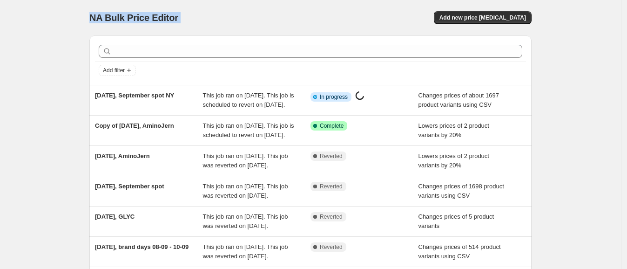
click at [107, 13] on span "NA Bulk Price Editor" at bounding box center [133, 18] width 89 height 10
click at [125, 14] on span "NA Bulk Price Editor" at bounding box center [133, 18] width 89 height 10
click at [166, 13] on span "NA Bulk Price Editor" at bounding box center [133, 18] width 89 height 10
click at [111, 13] on span "NA Bulk Price Editor" at bounding box center [133, 18] width 89 height 10
click at [98, 15] on span "NA Bulk Price Editor" at bounding box center [133, 18] width 89 height 10
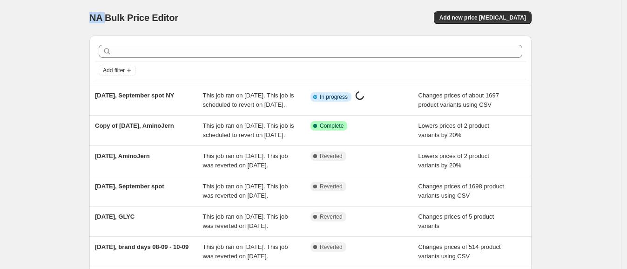
click at [98, 15] on span "NA Bulk Price Editor" at bounding box center [133, 18] width 89 height 10
click at [88, 21] on div "NA Bulk Price Editor. This page is ready NA Bulk Price Editor Add new price cha…" at bounding box center [310, 239] width 464 height 479
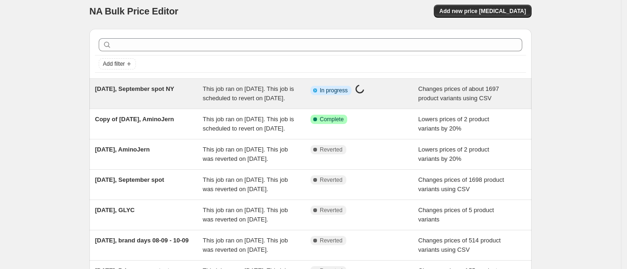
scroll to position [5, 0]
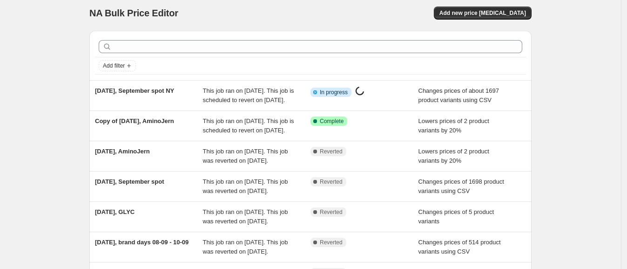
click at [60, 66] on div "NA Bulk Price Editor. This page is ready NA Bulk Price Editor Add new price cha…" at bounding box center [310, 234] width 621 height 479
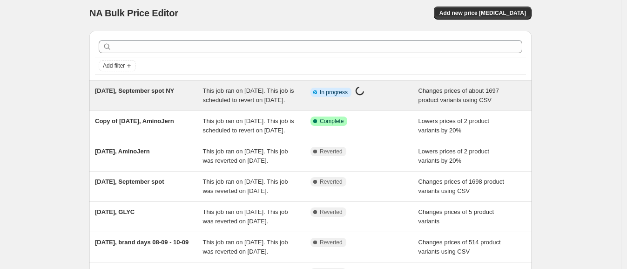
scroll to position [0, 0]
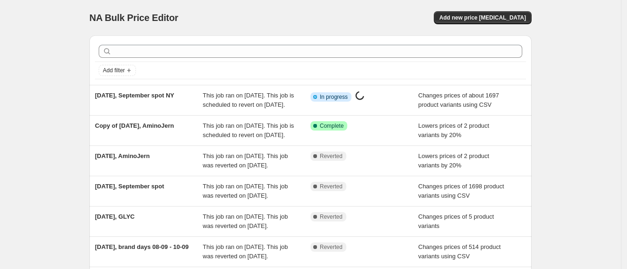
click at [67, 63] on div "NA Bulk Price Editor. This page is ready NA Bulk Price Editor Add new price cha…" at bounding box center [310, 239] width 621 height 479
click at [78, 17] on div "NA Bulk Price Editor. This page is ready NA Bulk Price Editor Add new price cha…" at bounding box center [310, 239] width 621 height 479
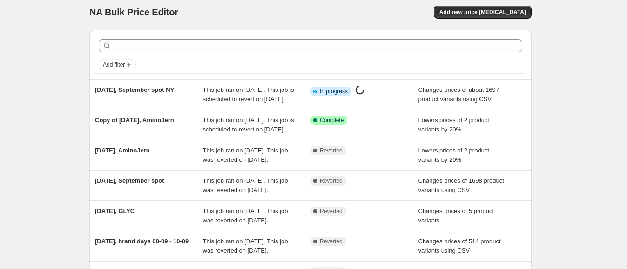
scroll to position [5, 0]
click at [81, 92] on div "NA Bulk Price Editor. This page is ready NA Bulk Price Editor Add new price cha…" at bounding box center [310, 234] width 464 height 479
click at [45, 43] on div "NA Bulk Price Editor. This page is ready NA Bulk Price Editor Add new price cha…" at bounding box center [310, 234] width 621 height 479
click at [65, 39] on div "NA Bulk Price Editor. This page is ready NA Bulk Price Editor Add new price cha…" at bounding box center [310, 234] width 621 height 479
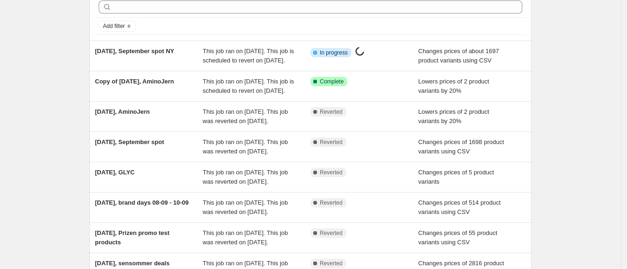
scroll to position [0, 0]
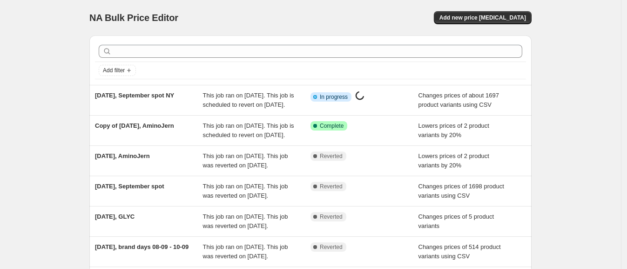
click at [92, 54] on div "Add filter" at bounding box center [310, 59] width 442 height 49
click at [71, 50] on div "NA Bulk Price Editor. This page is ready NA Bulk Price Editor Add new price cha…" at bounding box center [310, 239] width 621 height 479
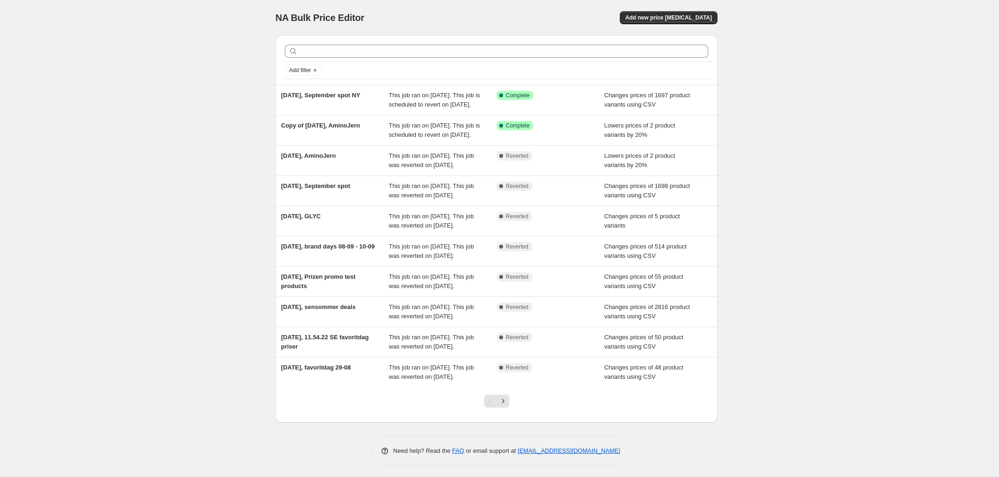
click at [182, 110] on div "NA Bulk Price Editor. This page is ready NA Bulk Price Editor Add new price cha…" at bounding box center [496, 239] width 993 height 479
click at [158, 138] on div "NA Bulk Price Editor. This page is ready NA Bulk Price Editor Add new price cha…" at bounding box center [496, 239] width 993 height 479
click at [208, 99] on div "NA Bulk Price Editor. This page is ready NA Bulk Price Editor Add new price cha…" at bounding box center [496, 239] width 993 height 479
click at [187, 84] on div "NA Bulk Price Editor. This page is ready NA Bulk Price Editor Add new price cha…" at bounding box center [496, 239] width 993 height 479
click at [206, 108] on div "NA Bulk Price Editor. This page is ready NA Bulk Price Editor Add new price cha…" at bounding box center [496, 239] width 993 height 479
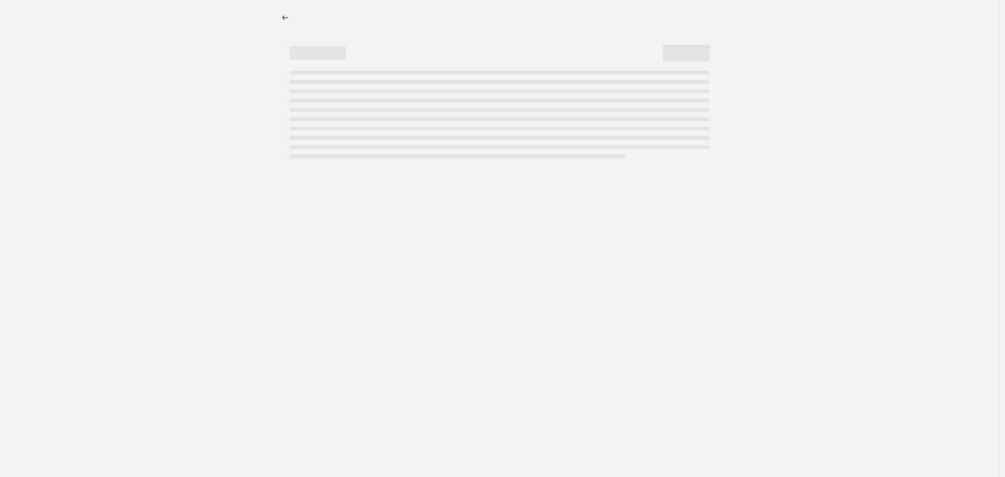
select select "percentage"
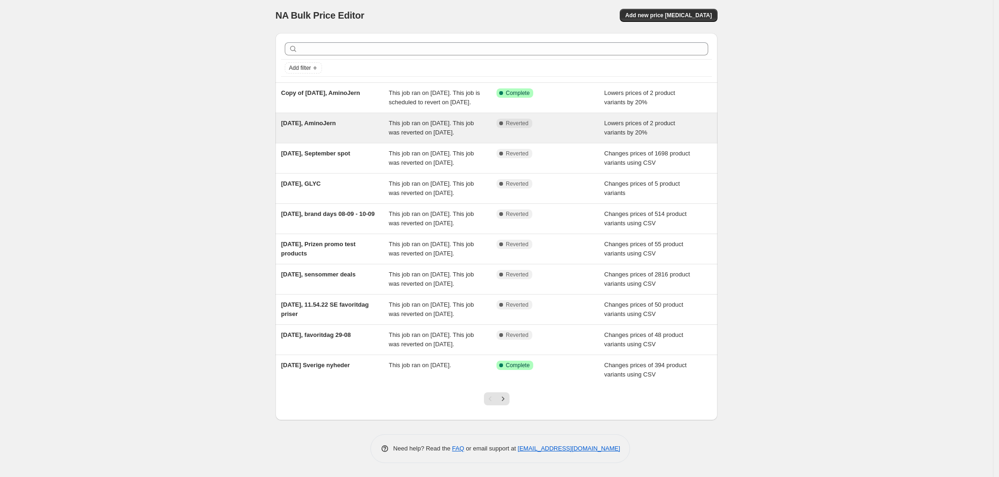
scroll to position [29, 0]
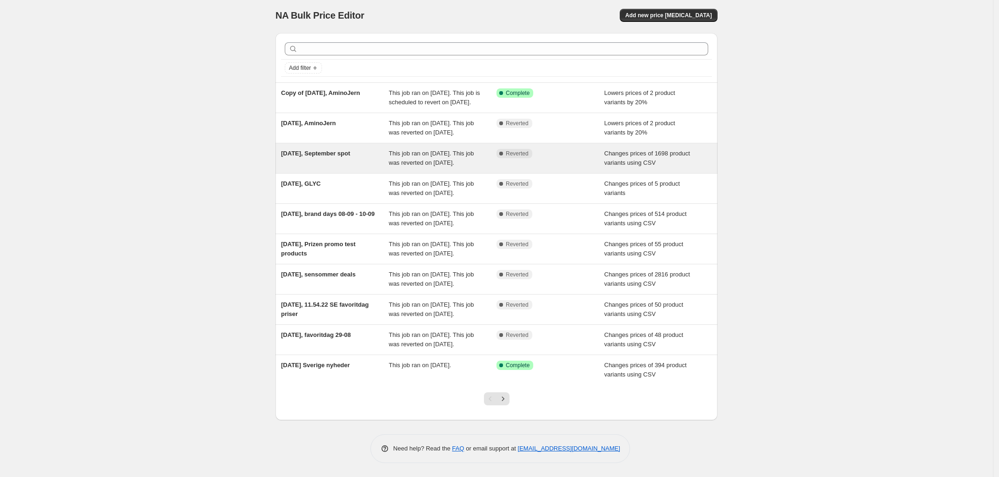
click at [340, 150] on span "11. sep. 2025, September spot" at bounding box center [315, 153] width 69 height 7
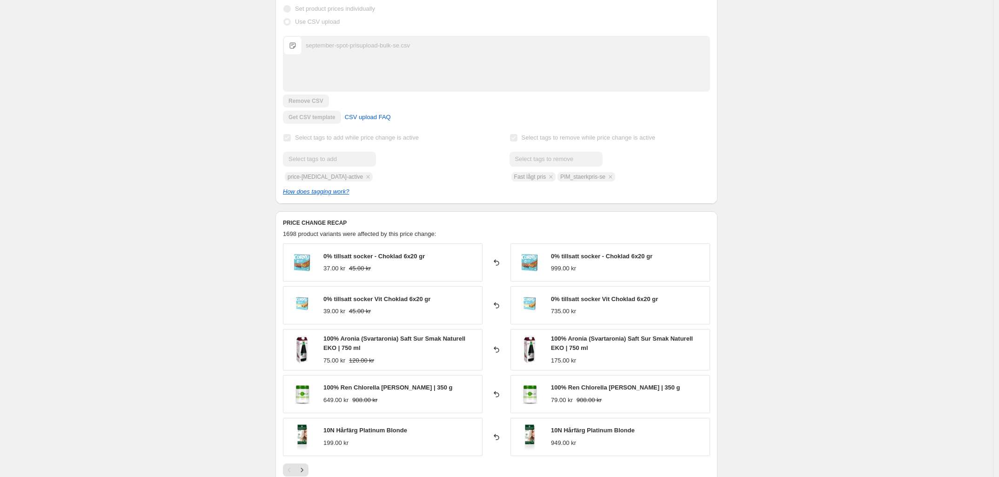
scroll to position [139, 0]
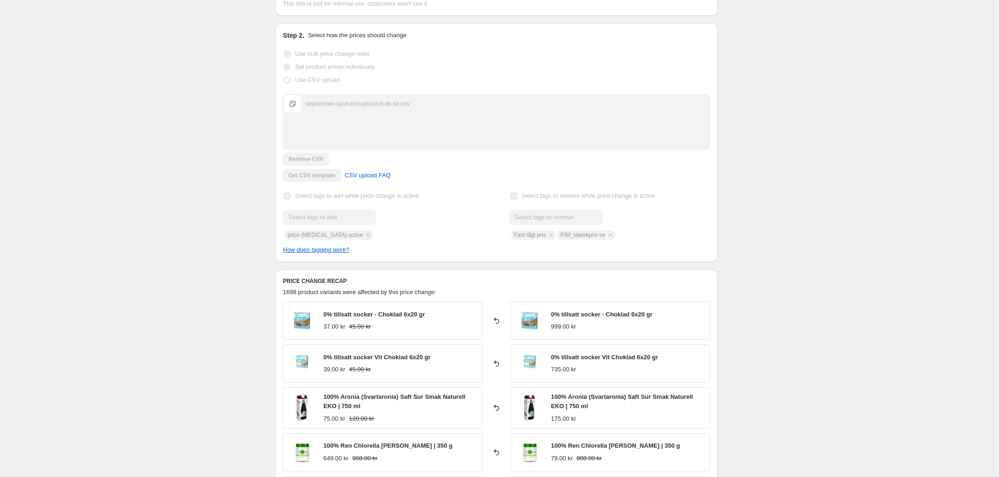
click at [569, 235] on div "Submit Fast lågt pris PIM_staerkpris-se" at bounding box center [610, 225] width 201 height 30
drag, startPoint x: 562, startPoint y: 235, endPoint x: 605, endPoint y: 237, distance: 43.8
click at [605, 237] on div "Submit Fast lågt pris PIM_staerkpris-se" at bounding box center [610, 225] width 201 height 30
copy span "PIM_staerkpris-se"
